Goal: Information Seeking & Learning: Find specific fact

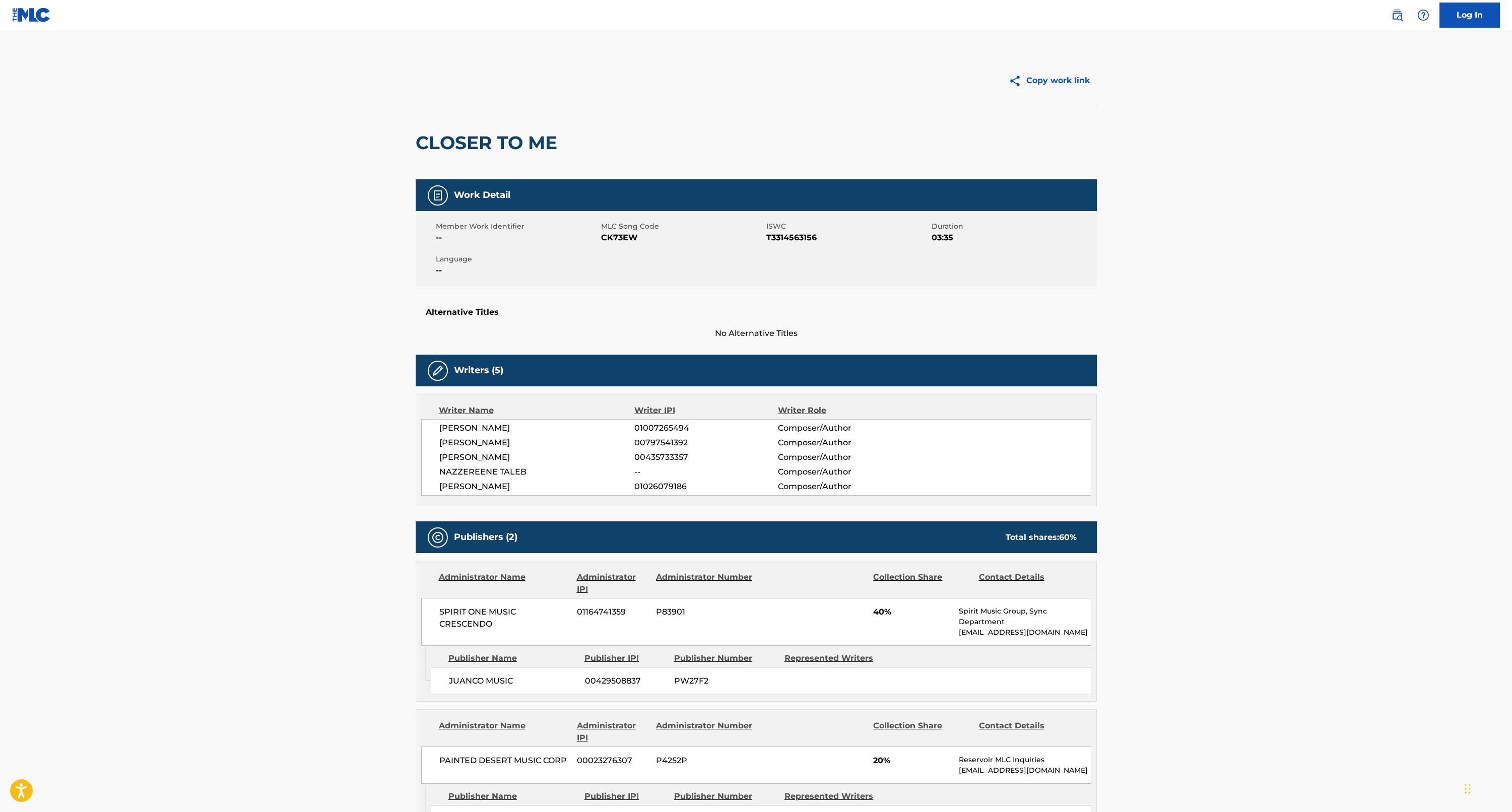
click at [32, 13] on img at bounding box center [32, 15] width 39 height 15
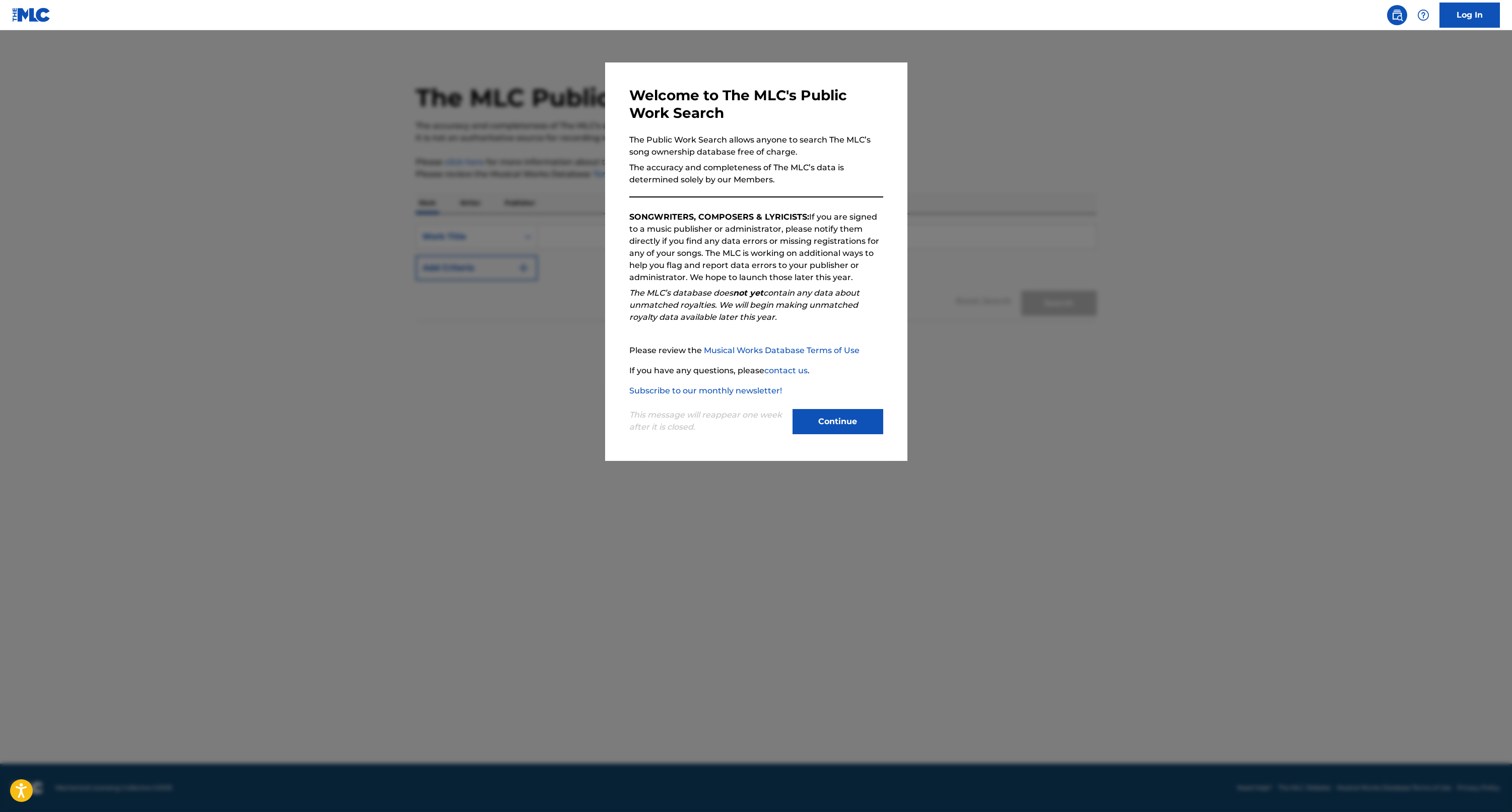
click at [825, 424] on button "Continue" at bounding box center [838, 421] width 91 height 25
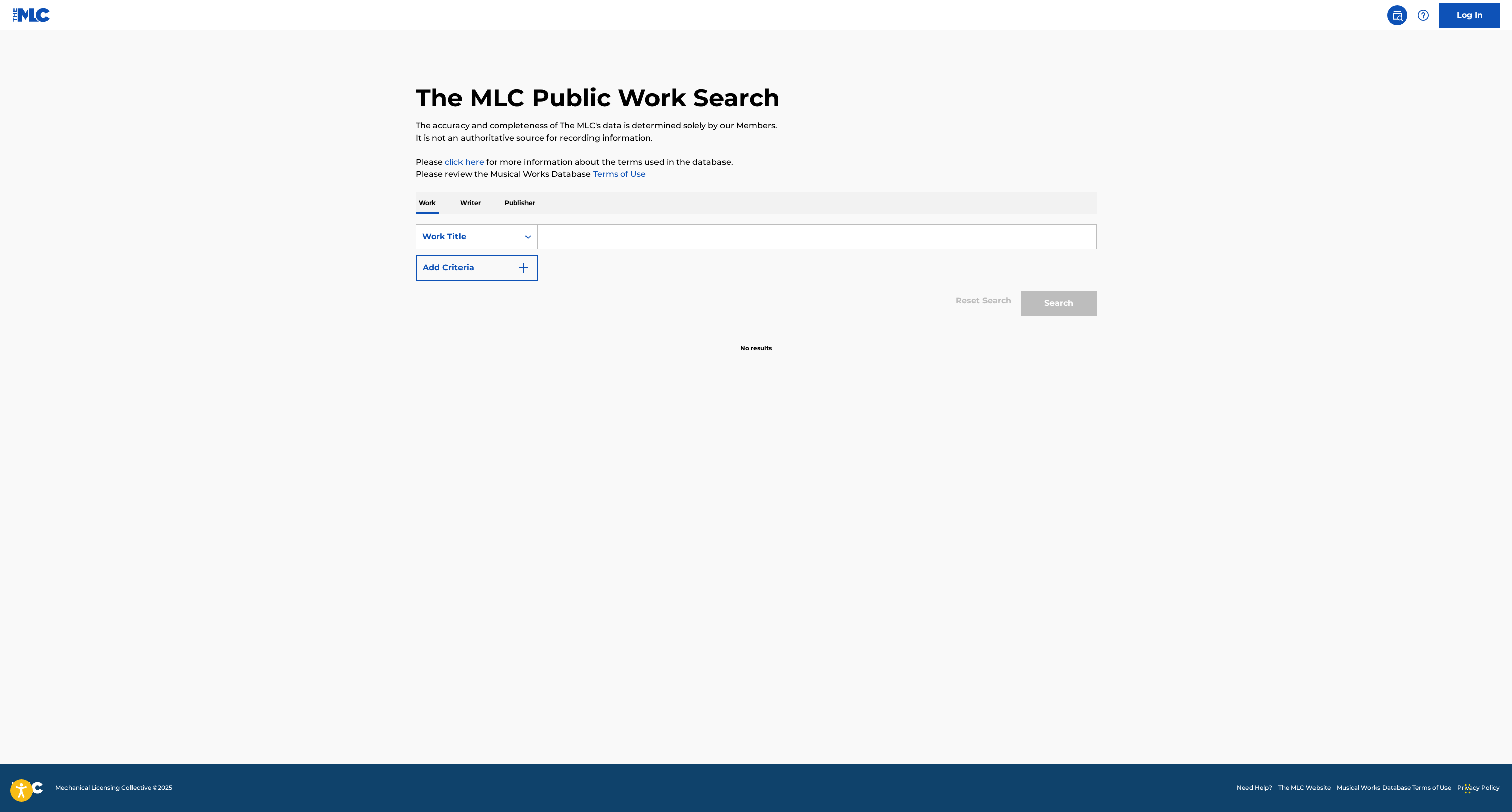
click at [633, 243] on input "Search Form" at bounding box center [817, 236] width 559 height 24
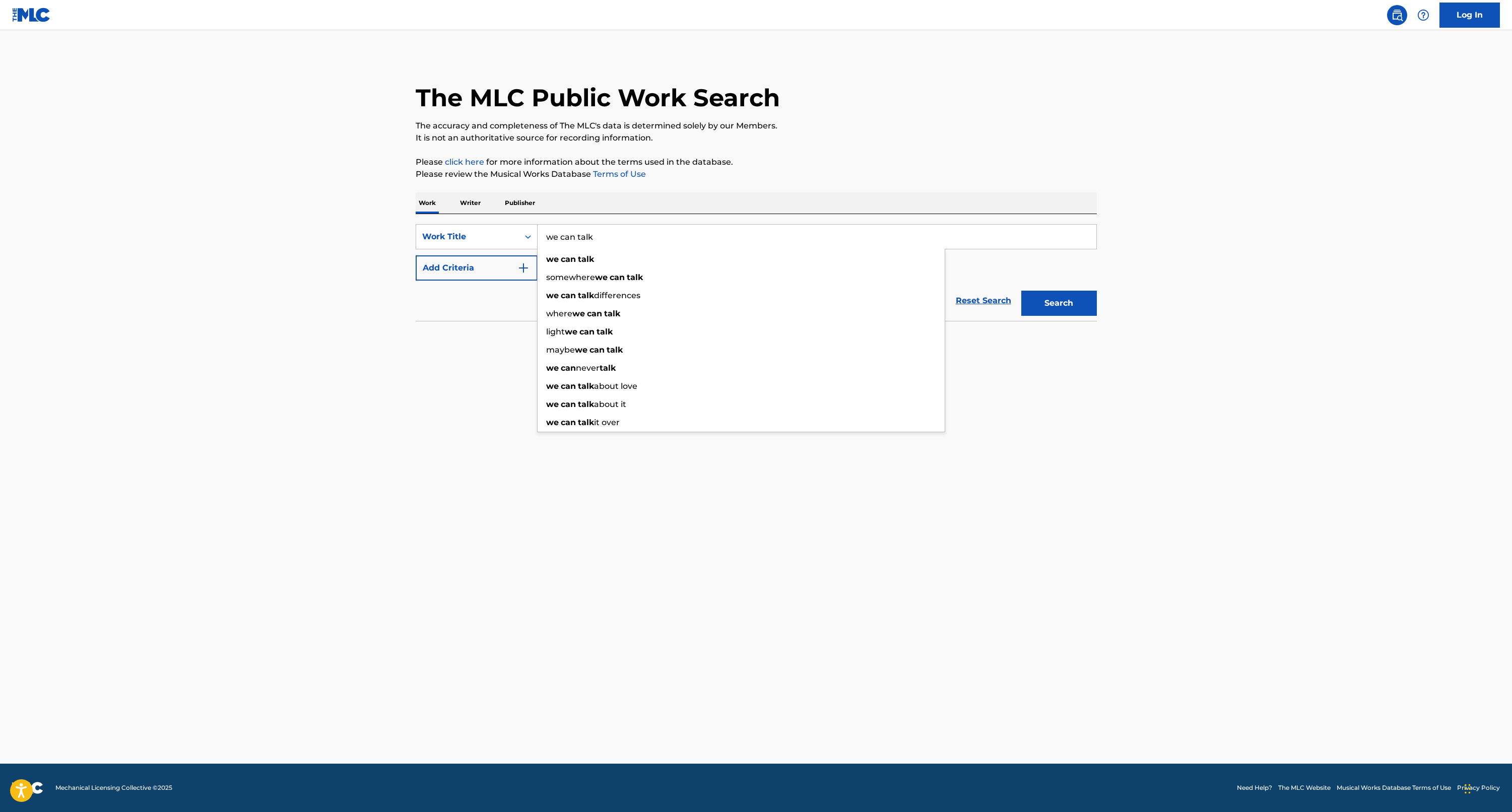
type input "we can talk"
click at [480, 257] on button "Add Criteria" at bounding box center [477, 268] width 122 height 25
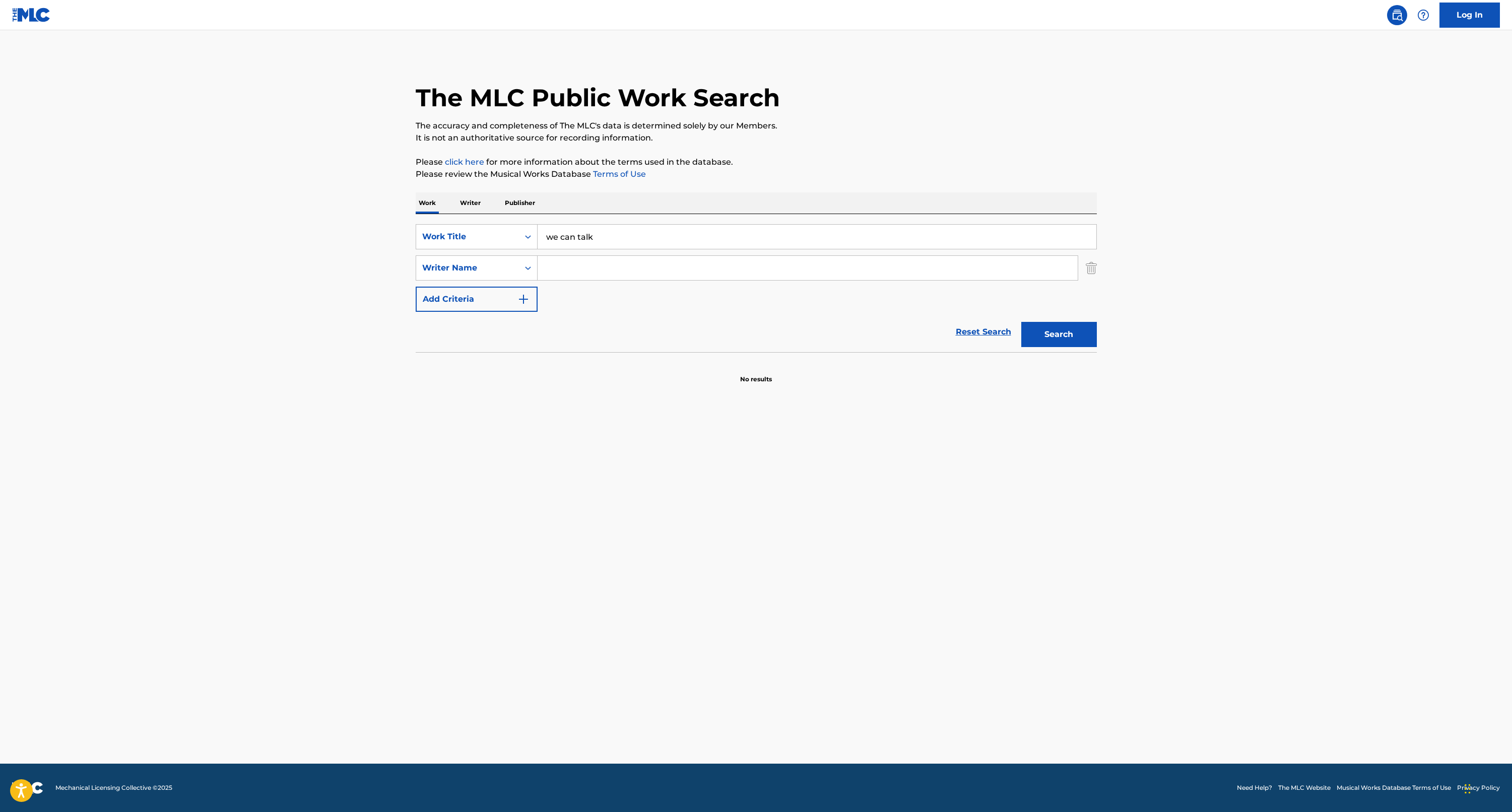
click at [568, 256] on input "Search Form" at bounding box center [808, 268] width 540 height 24
type input "bernhardt"
click at [1058, 334] on button "Search" at bounding box center [1059, 334] width 76 height 25
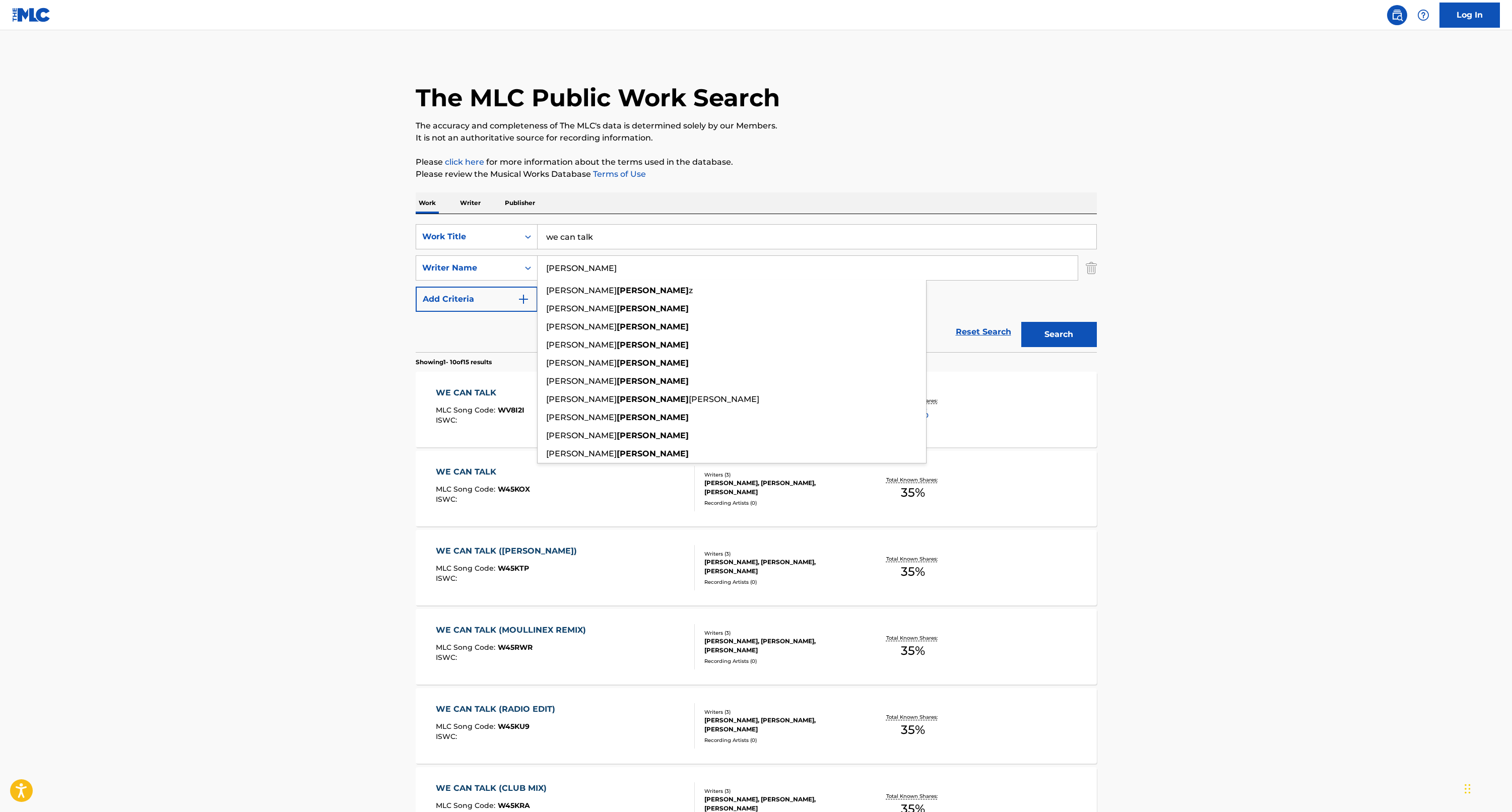
click at [568, 257] on input "bernhardt" at bounding box center [808, 268] width 540 height 24
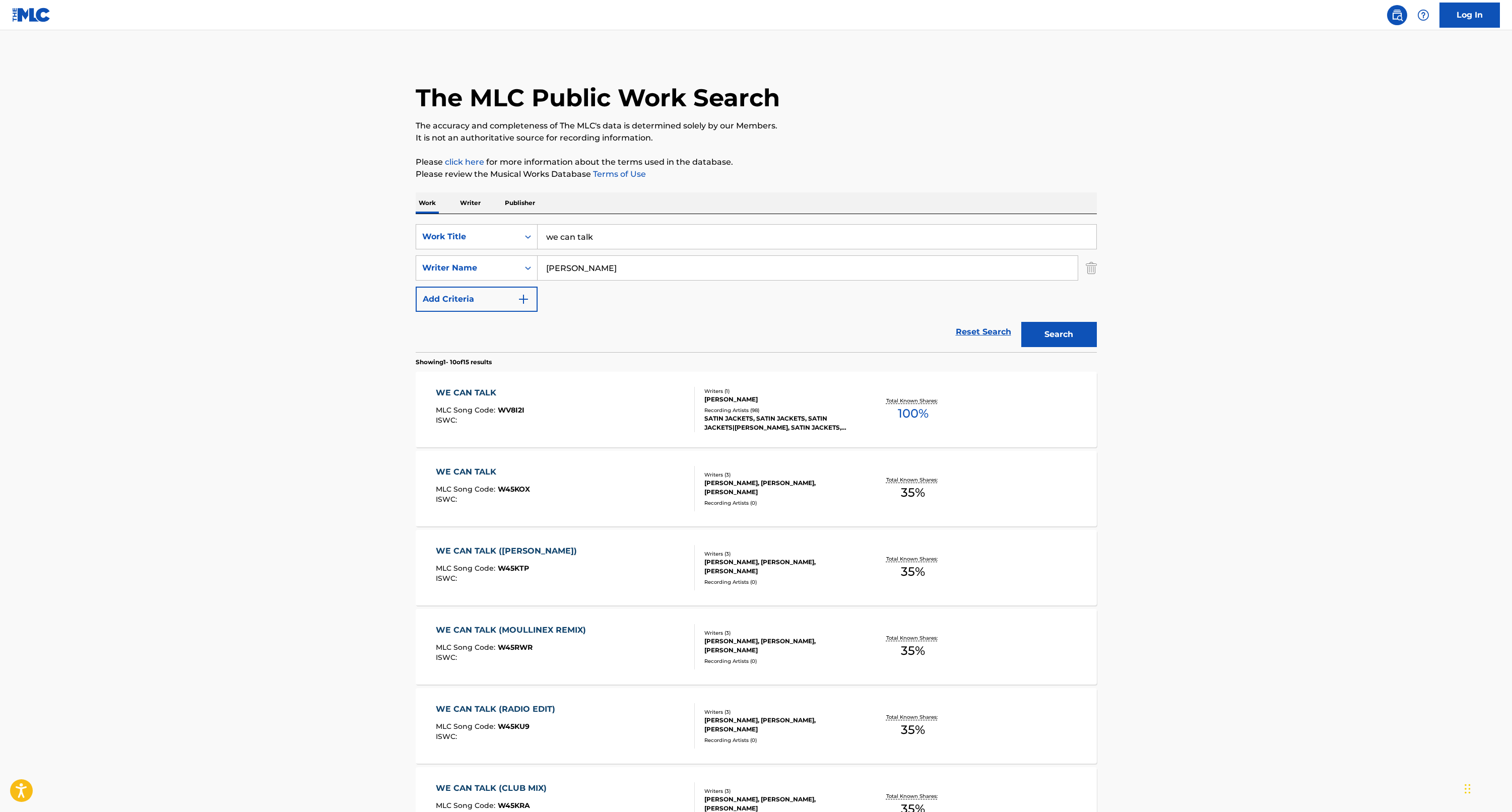
click at [384, 420] on main "The MLC Public Work Search The accuracy and completeness of The MLC's data is d…" at bounding box center [756, 623] width 1512 height 1186
click at [549, 240] on input "we can talk" at bounding box center [817, 236] width 559 height 24
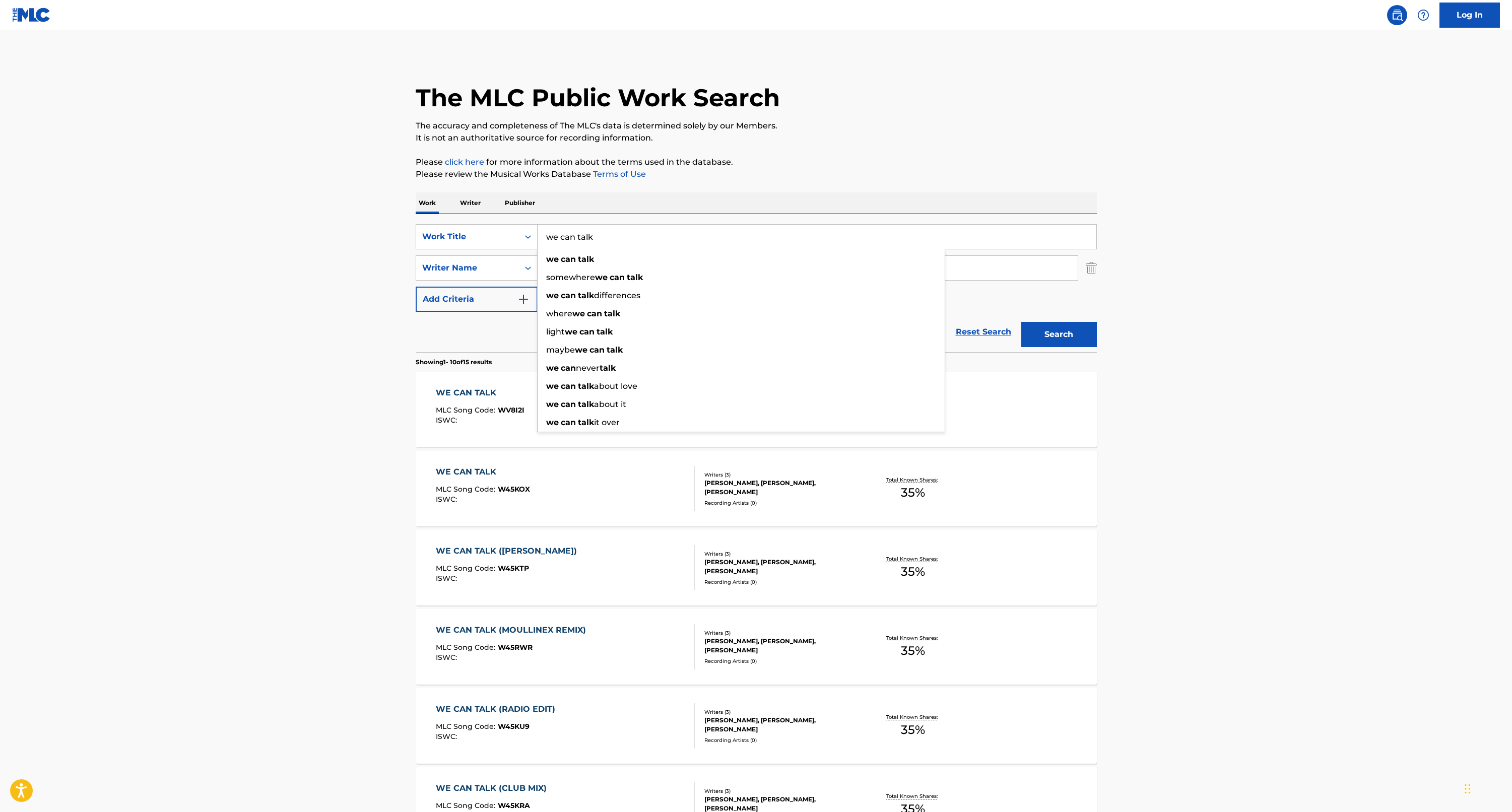
click at [549, 240] on input "we can talk" at bounding box center [817, 236] width 559 height 24
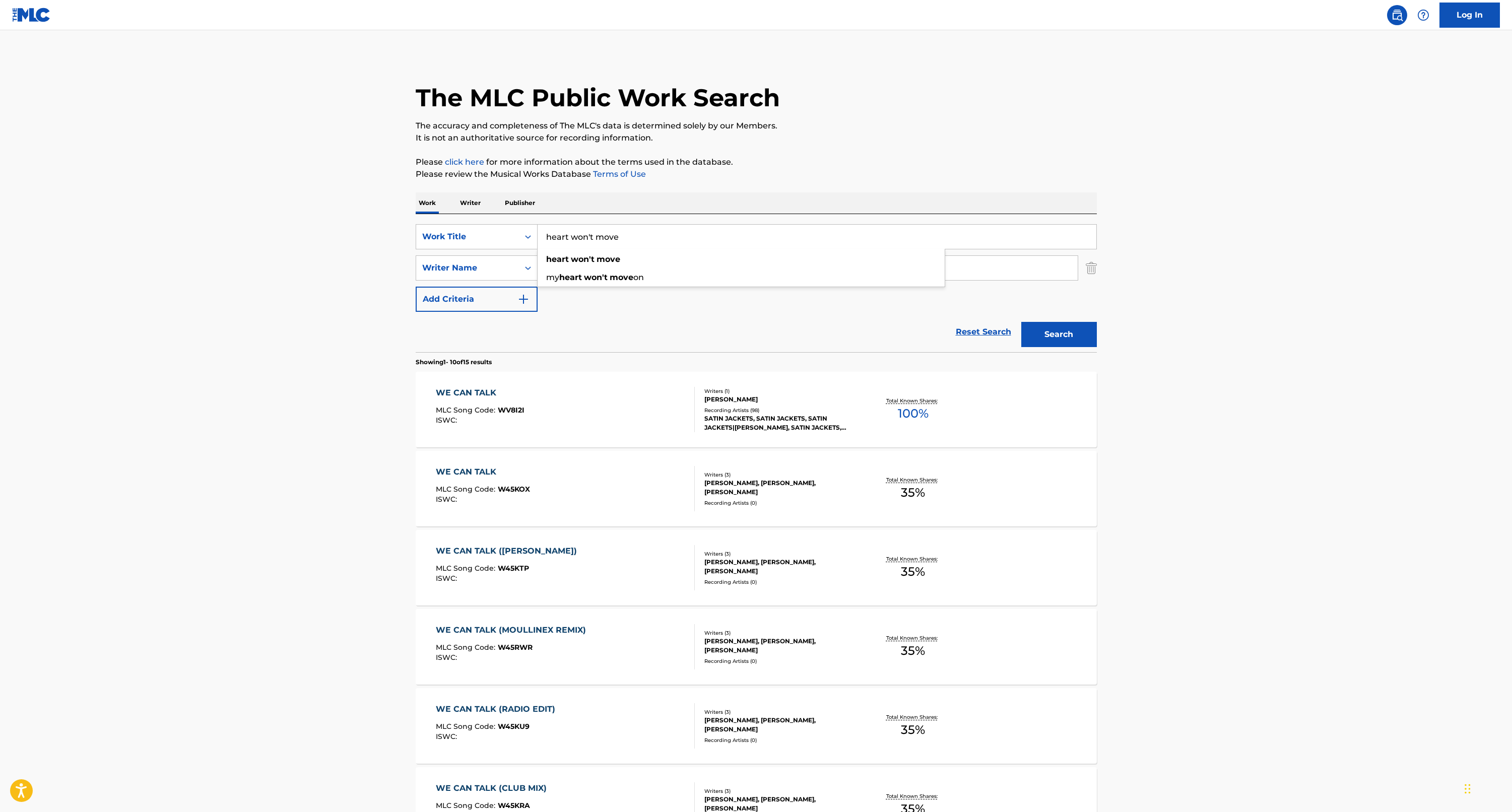
click at [1058, 334] on button "Search" at bounding box center [1059, 334] width 76 height 25
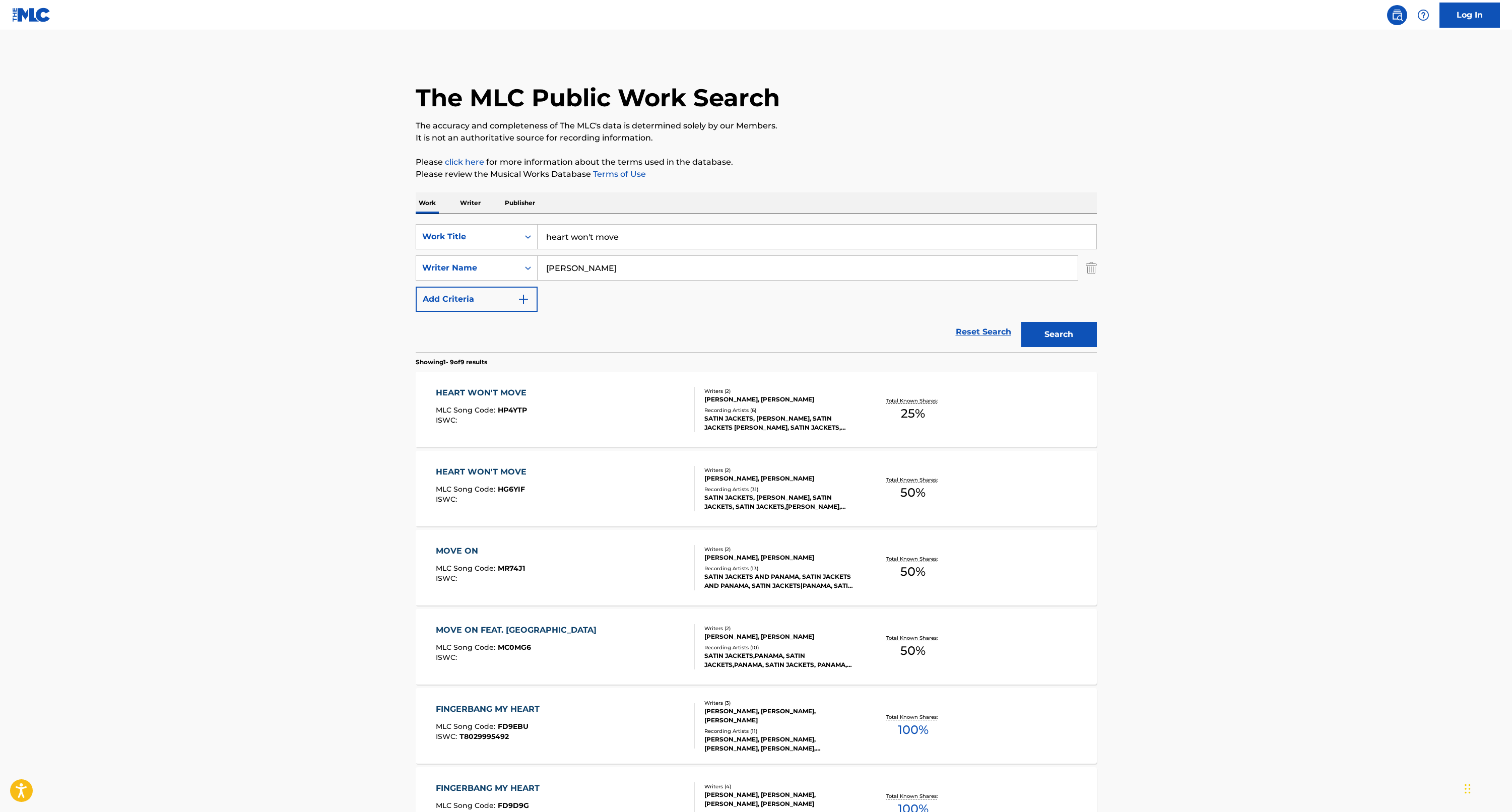
click at [546, 238] on input "heart won't move" at bounding box center [817, 236] width 559 height 24
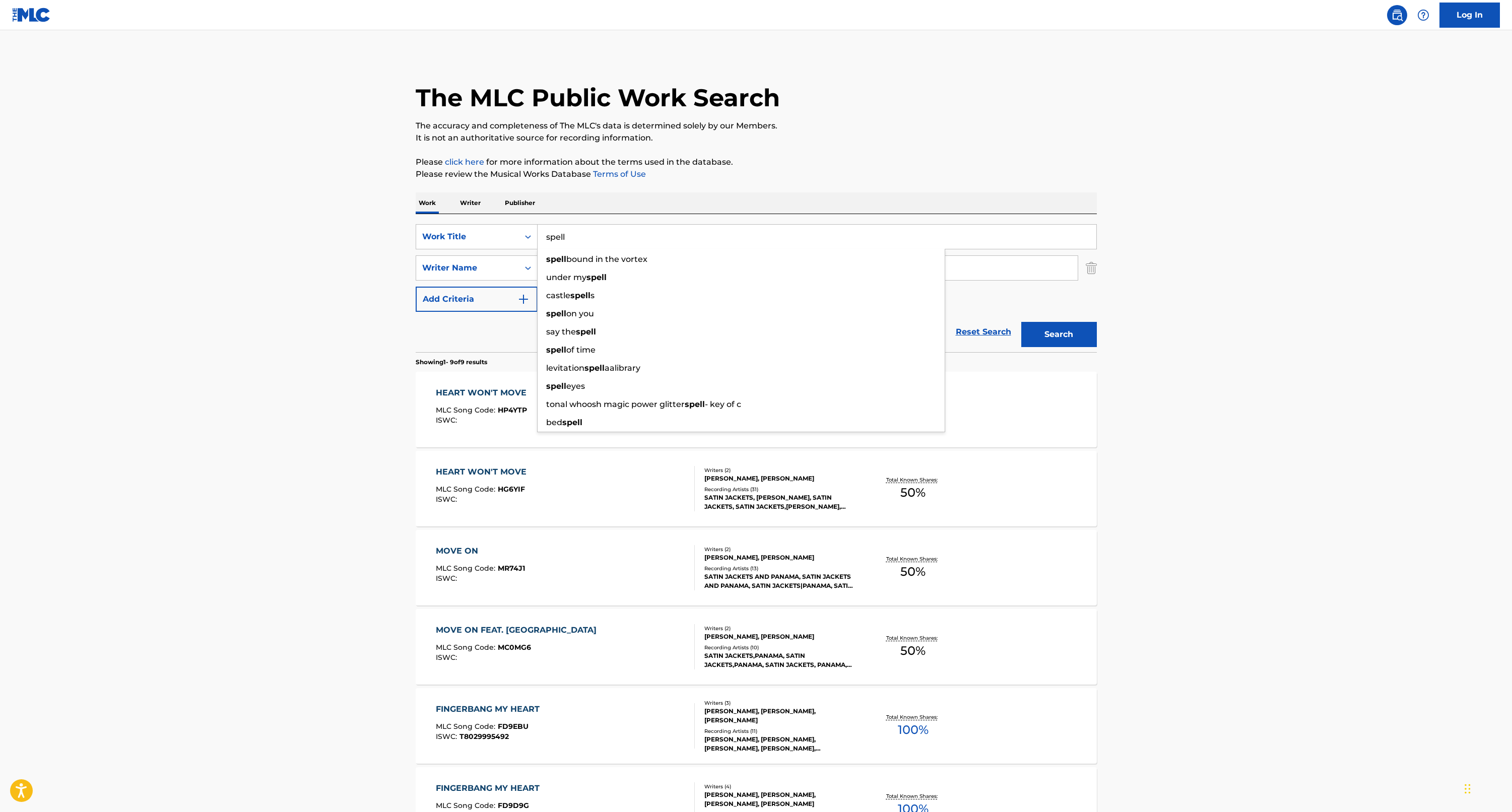
type input "spell"
click at [1058, 334] on button "Search" at bounding box center [1059, 334] width 76 height 25
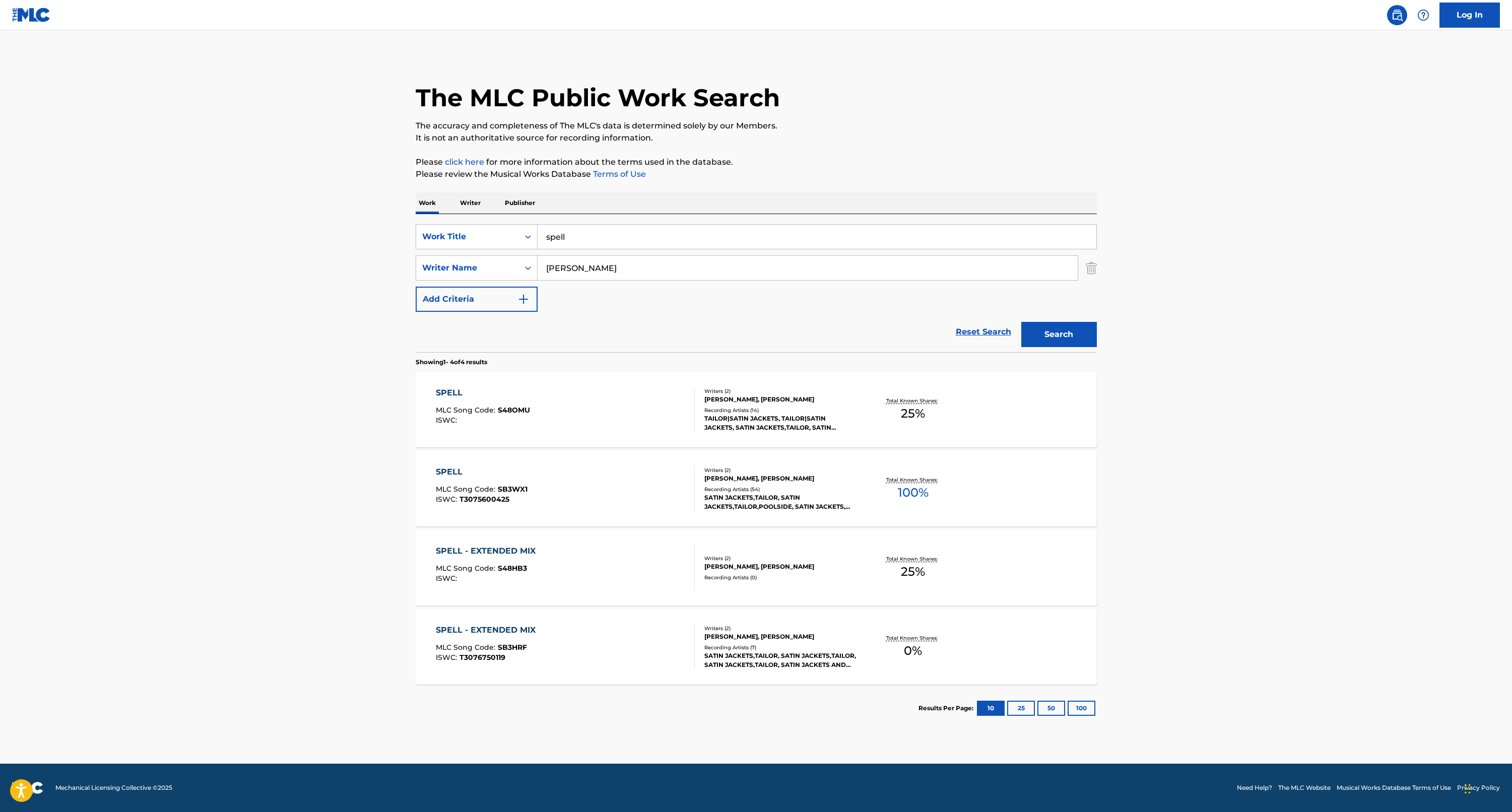
click at [447, 394] on div "SPELL" at bounding box center [482, 393] width 95 height 12
